Goal: Find specific page/section: Find specific page/section

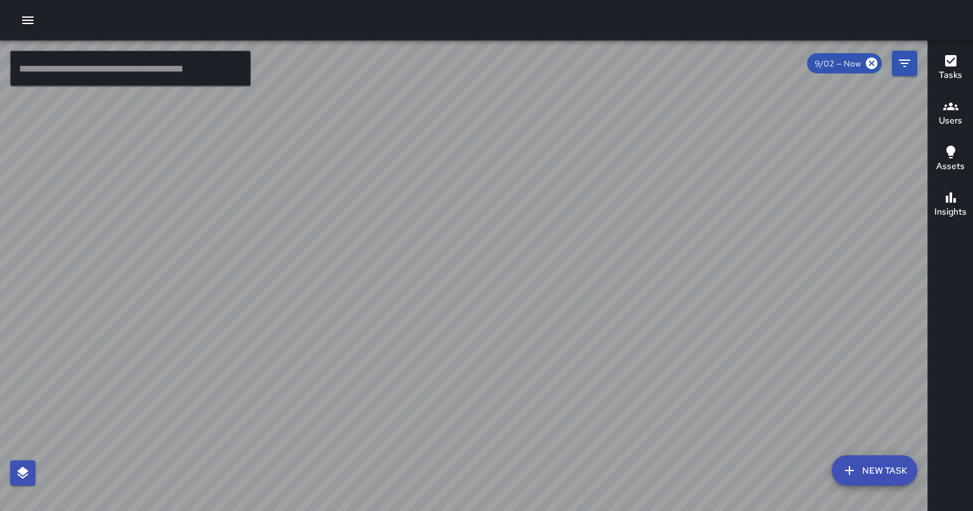
drag, startPoint x: 527, startPoint y: 383, endPoint x: 524, endPoint y: 298, distance: 85.6
click at [524, 298] on div at bounding box center [463, 276] width 927 height 471
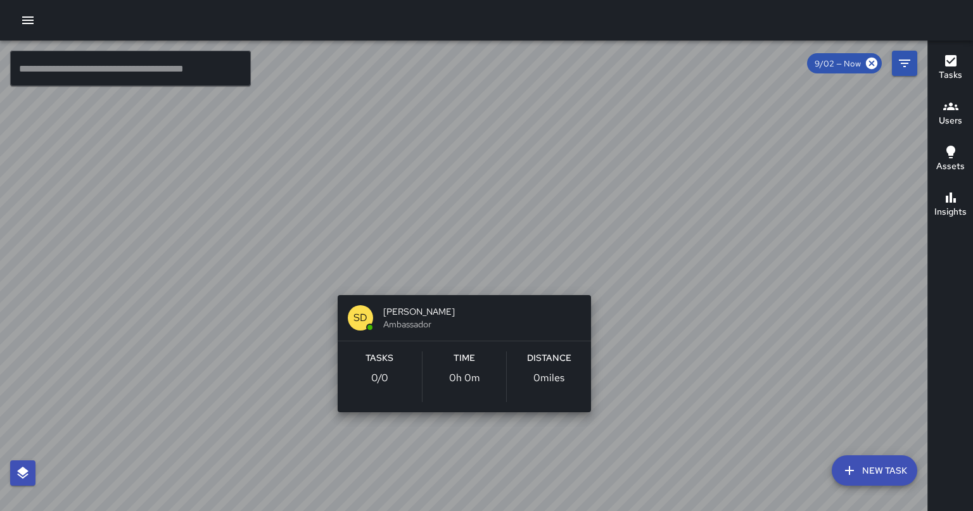
click at [459, 279] on div "SD [PERSON_NAME] Ambassador Tasks 0 / 0 Time 0h 0m Distance 0 miles" at bounding box center [463, 276] width 927 height 471
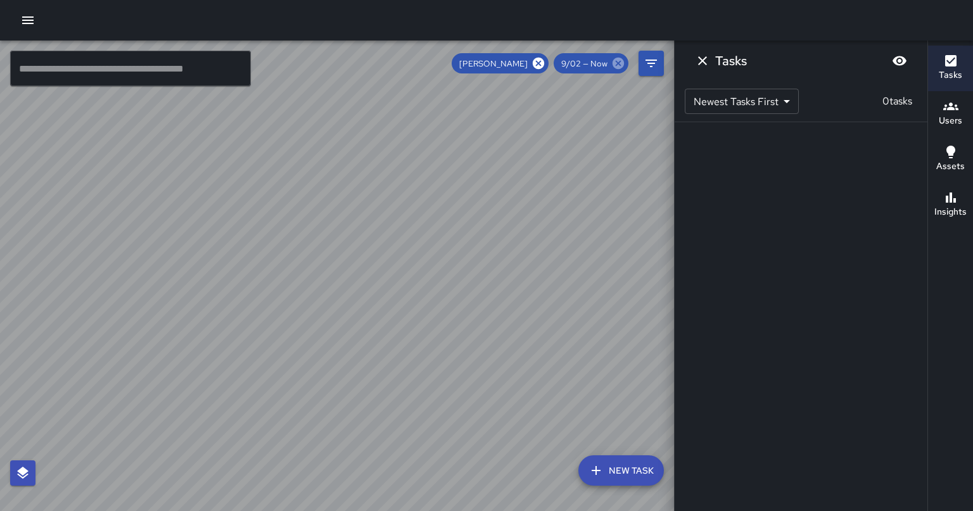
click at [616, 63] on icon at bounding box center [618, 63] width 11 height 11
click at [612, 65] on icon at bounding box center [618, 63] width 14 height 14
click at [698, 58] on icon "Dismiss" at bounding box center [702, 60] width 15 height 15
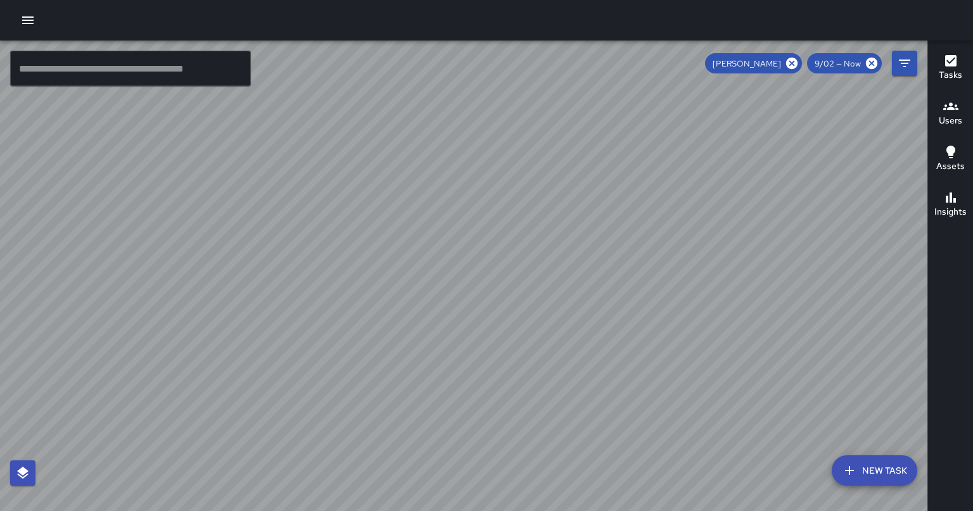
click at [842, 63] on span "9/02 — Now" at bounding box center [837, 63] width 61 height 11
click at [872, 63] on icon at bounding box center [872, 63] width 14 height 14
click at [792, 65] on icon at bounding box center [792, 63] width 14 height 14
drag, startPoint x: 874, startPoint y: 59, endPoint x: 897, endPoint y: 61, distance: 22.9
click at [874, 60] on icon at bounding box center [871, 63] width 11 height 11
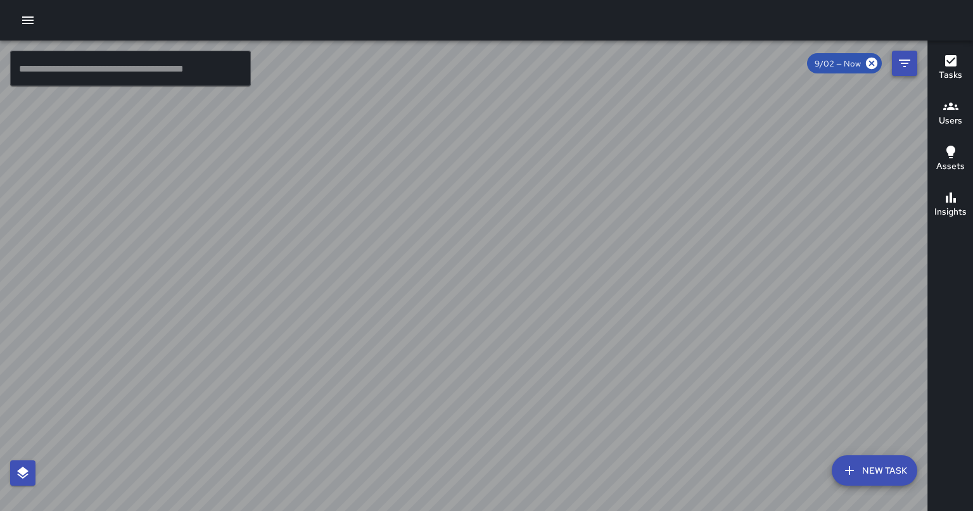
click at [874, 60] on icon at bounding box center [871, 63] width 11 height 11
click at [897, 61] on button "Filters" at bounding box center [904, 63] width 25 height 25
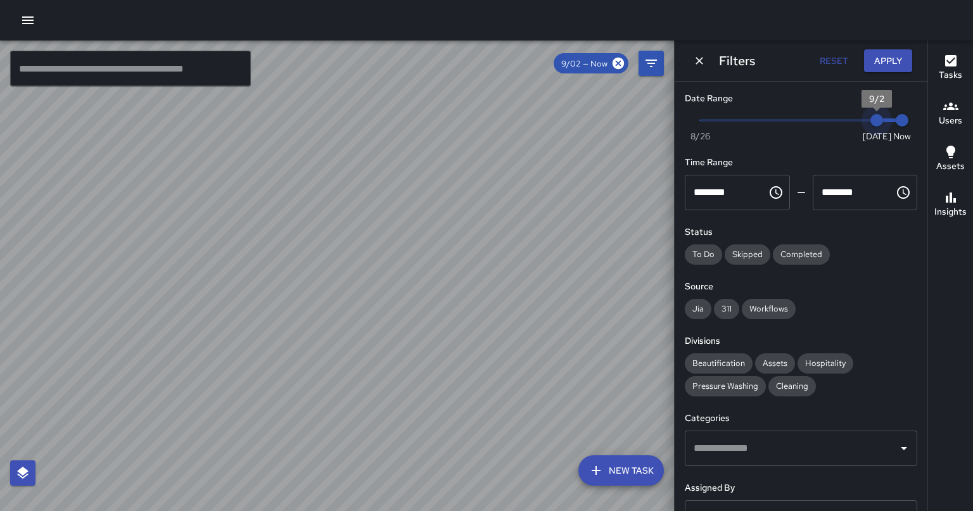
drag, startPoint x: 868, startPoint y: 116, endPoint x: 894, endPoint y: 125, distance: 28.2
click at [894, 125] on div "Now [DATE] [DATE] 5:03 pm" at bounding box center [801, 128] width 232 height 35
click at [614, 193] on div at bounding box center [337, 276] width 674 height 471
click at [42, 14] on div at bounding box center [486, 20] width 973 height 41
click at [28, 21] on icon "button" at bounding box center [27, 20] width 11 height 8
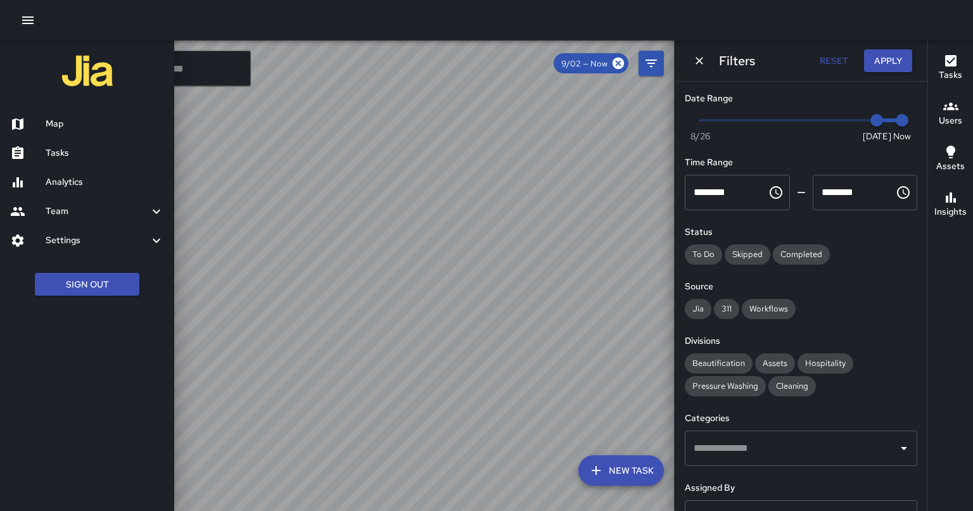
click at [75, 157] on h6 "Tasks" at bounding box center [105, 153] width 118 height 14
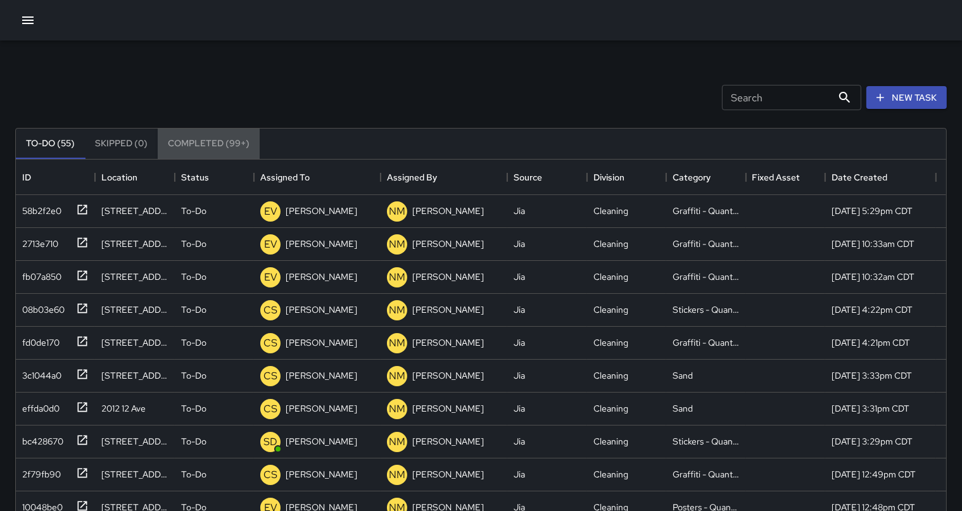
click at [248, 148] on button "Completed (99+)" at bounding box center [209, 144] width 102 height 30
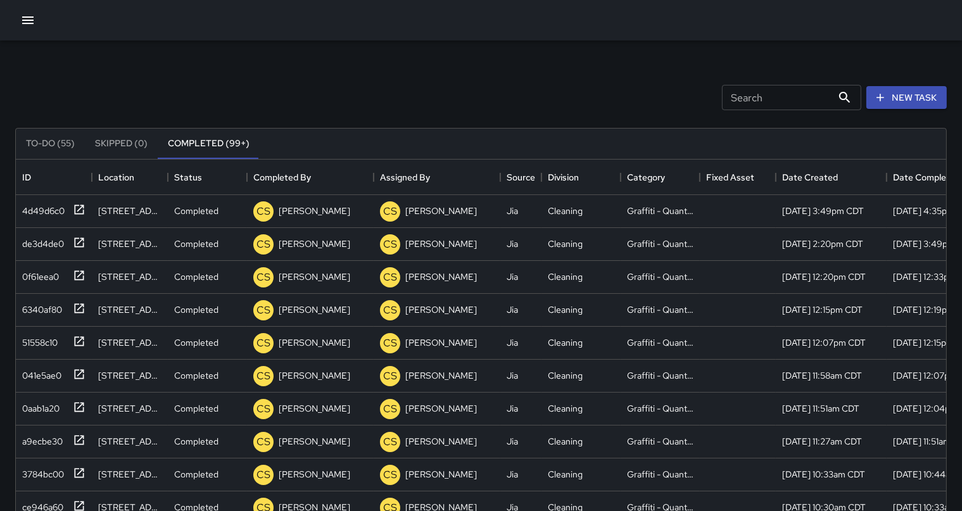
click at [33, 22] on icon "button" at bounding box center [27, 20] width 15 height 15
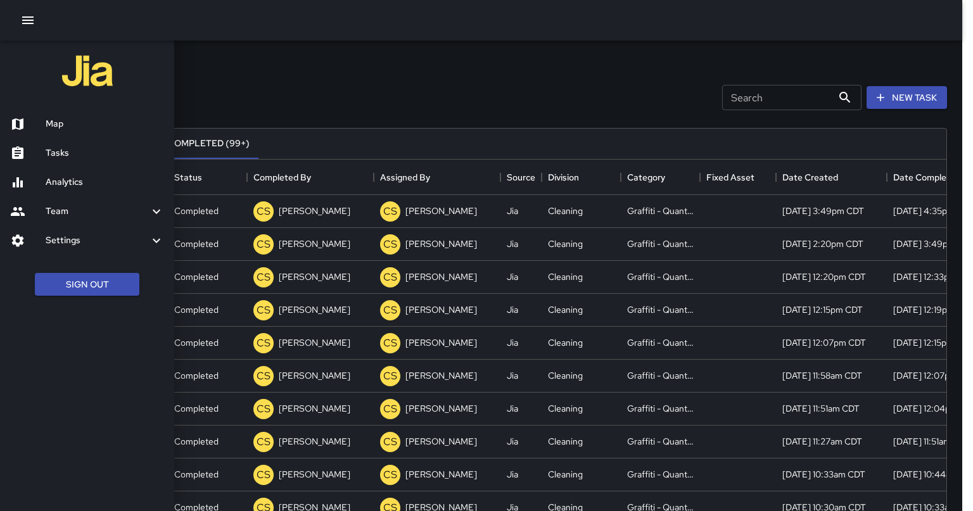
click at [85, 176] on h6 "Analytics" at bounding box center [105, 182] width 118 height 14
